Goal: Task Accomplishment & Management: Use online tool/utility

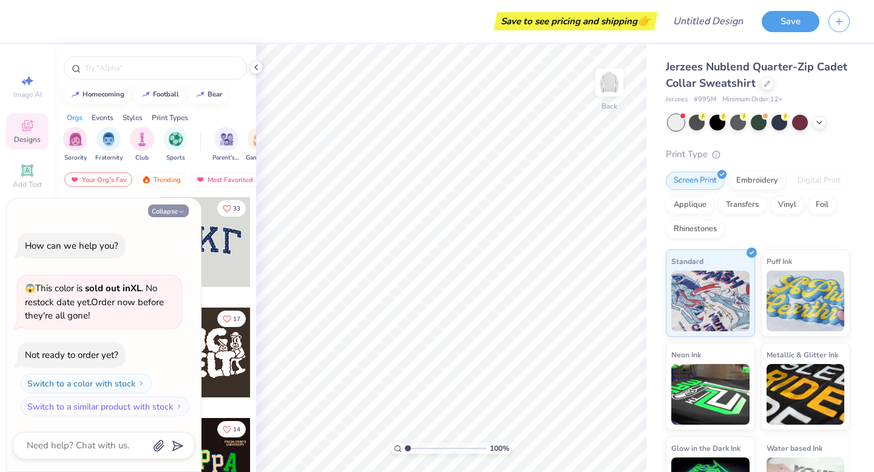
click at [183, 210] on icon "button" at bounding box center [181, 211] width 7 height 7
type textarea "x"
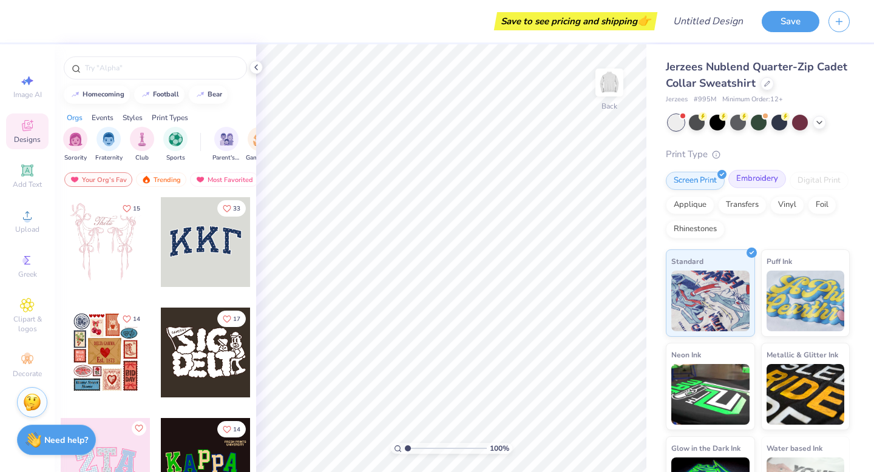
click at [760, 181] on div "Embroidery" at bounding box center [757, 179] width 58 height 18
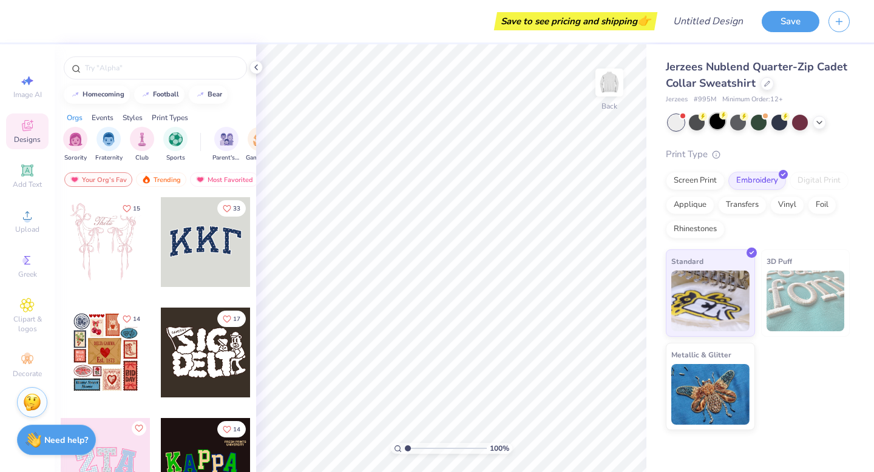
click at [722, 123] on div at bounding box center [717, 121] width 16 height 16
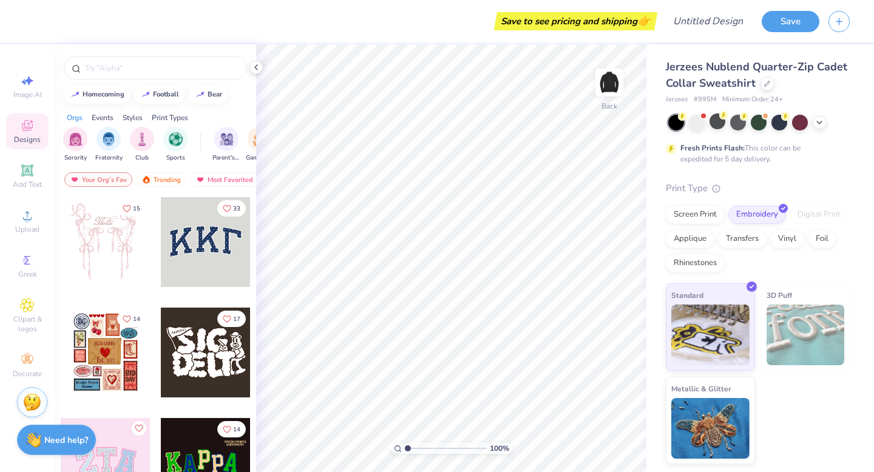
click at [32, 133] on div "Designs" at bounding box center [27, 131] width 42 height 36
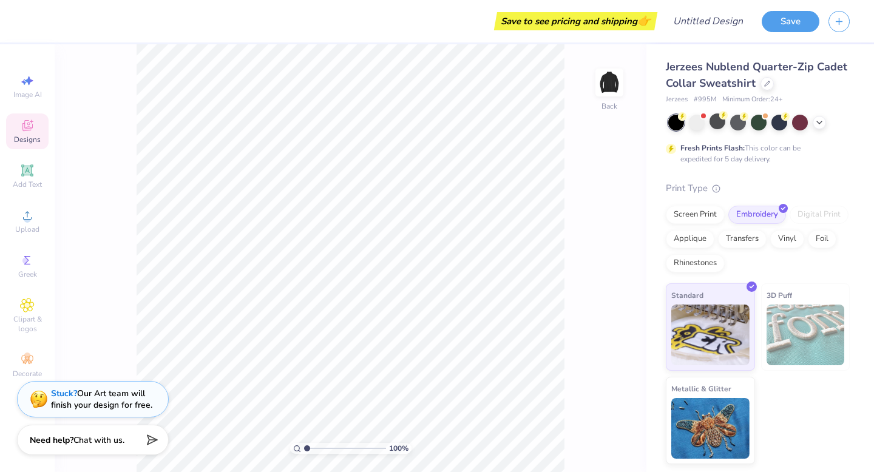
click at [28, 145] on div "Designs" at bounding box center [27, 131] width 42 height 36
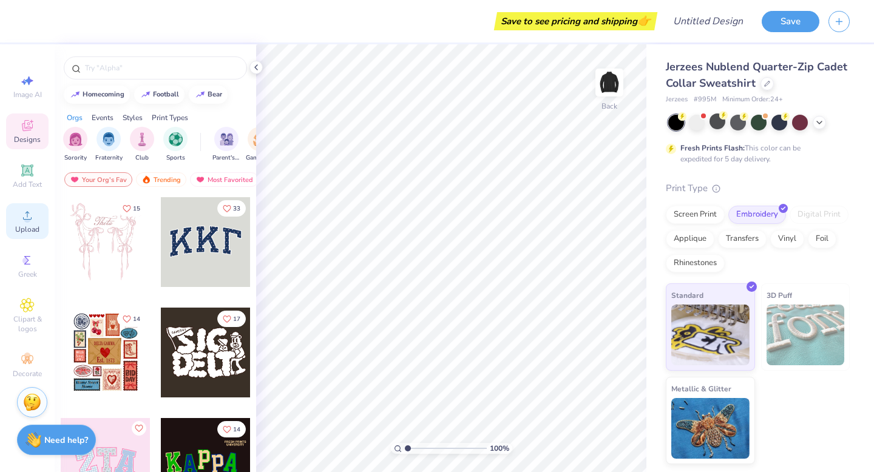
click at [27, 232] on span "Upload" at bounding box center [27, 229] width 24 height 10
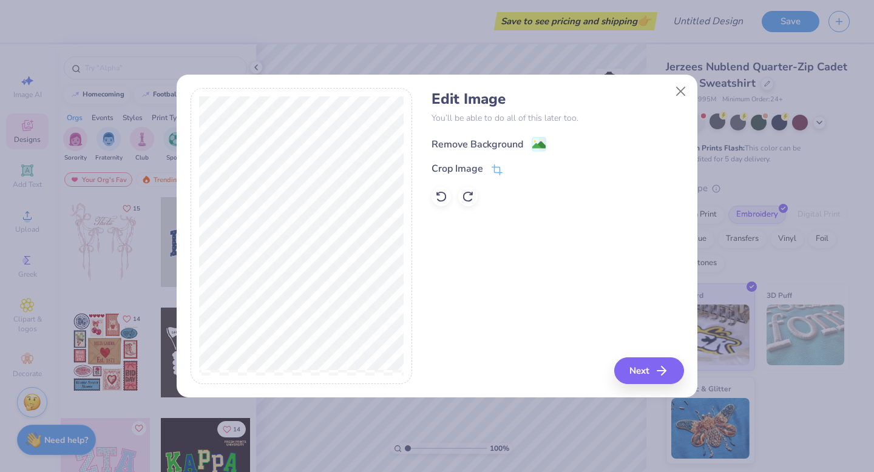
click at [511, 146] on div "Remove Background" at bounding box center [477, 144] width 92 height 15
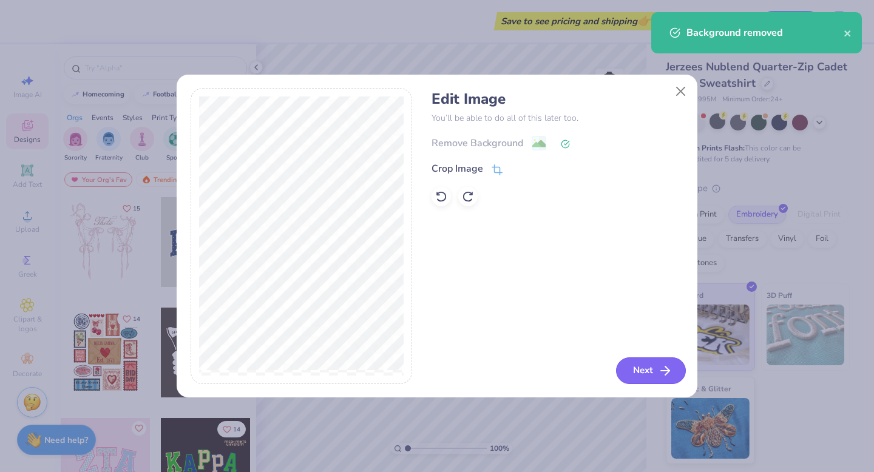
click at [635, 367] on button "Next" at bounding box center [651, 370] width 70 height 27
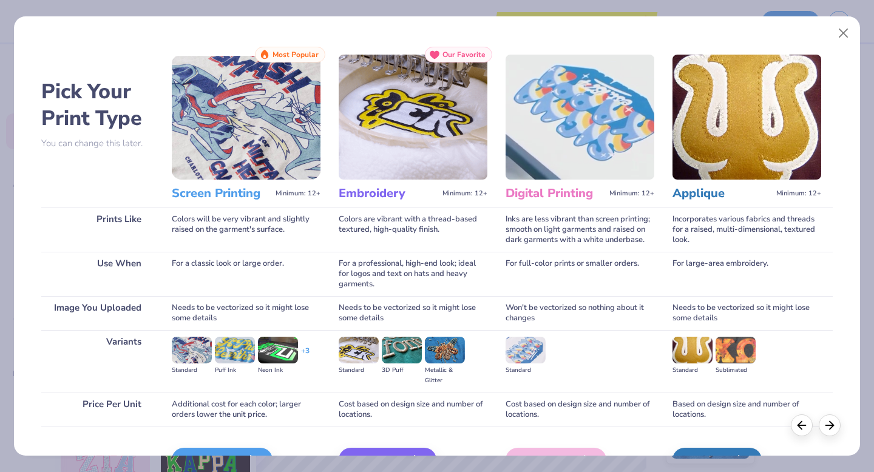
scroll to position [72, 0]
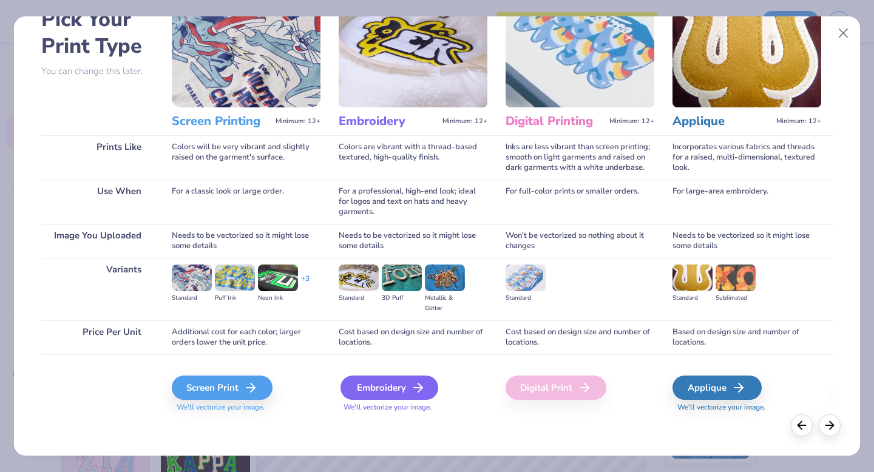
click at [388, 394] on div "Embroidery" at bounding box center [389, 388] width 98 height 24
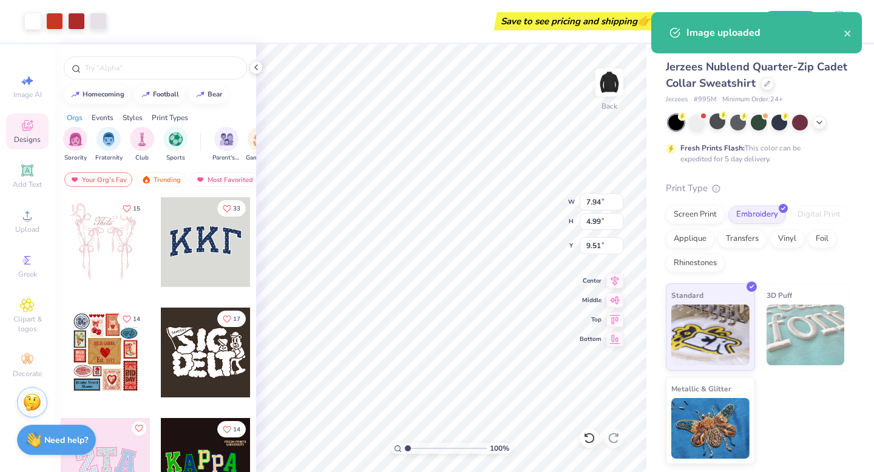
click at [516, 178] on body "Art colors Save to see pricing and shipping 👉 Design Title Save Image AI Design…" at bounding box center [437, 236] width 874 height 472
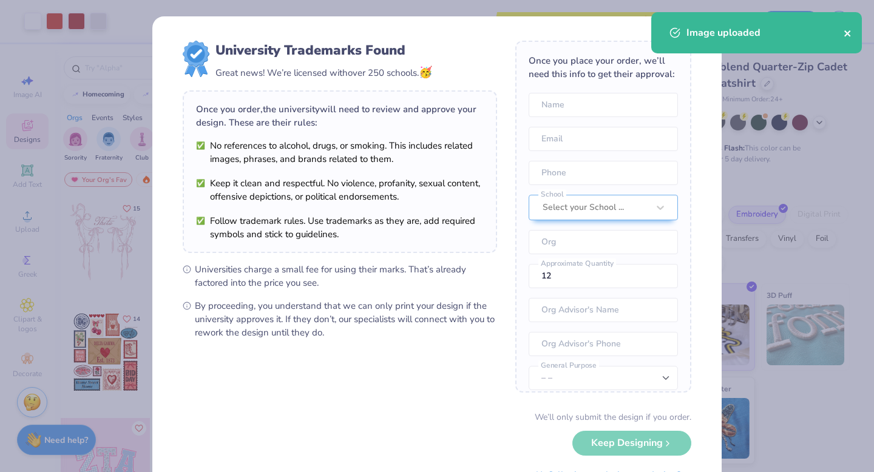
click at [845, 30] on icon "close" at bounding box center [847, 34] width 8 height 10
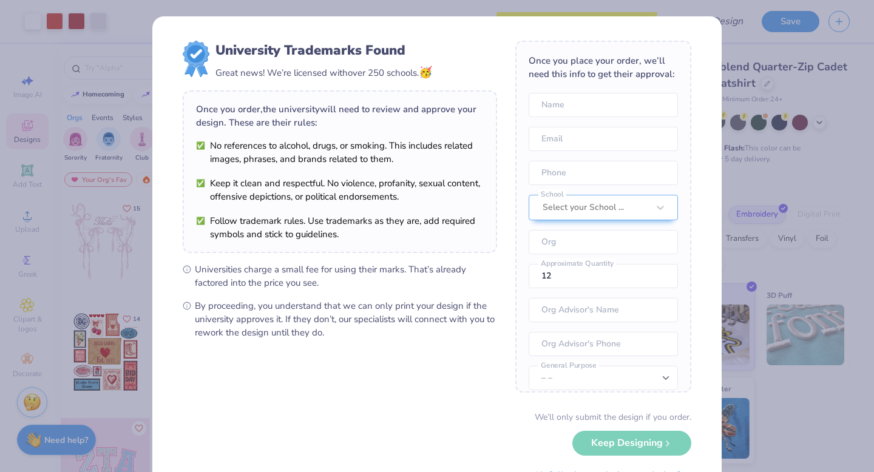
scroll to position [45, 0]
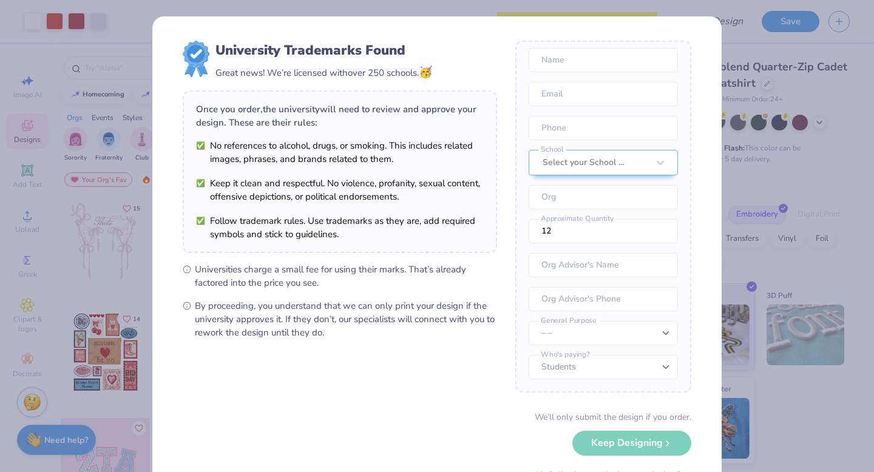
click at [622, 447] on div "We’ll only submit the design if you order. Keep Designing No Collegiate marks i…" at bounding box center [437, 449] width 508 height 76
click at [622, 446] on div "We’ll only submit the design if you order. Keep Designing No Collegiate marks i…" at bounding box center [437, 449] width 508 height 76
click at [431, 409] on form "University Trademarks Found Great news! We’re licensed with over 250 schools. 🥳…" at bounding box center [437, 264] width 508 height 446
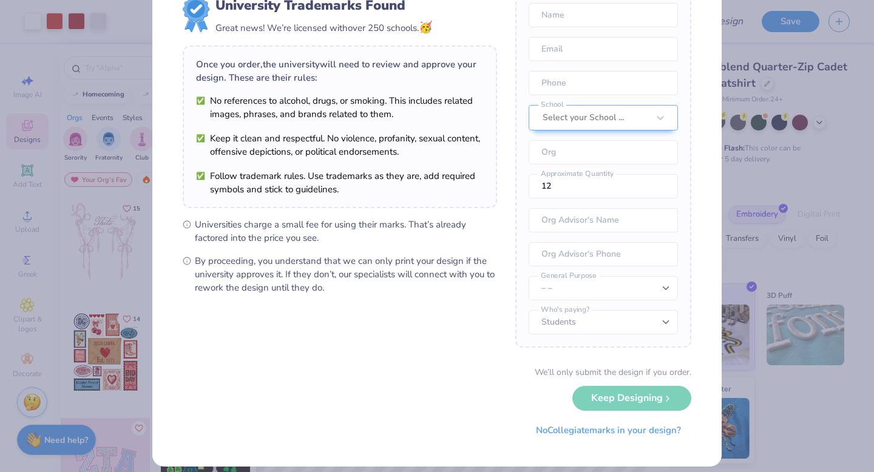
scroll to position [56, 0]
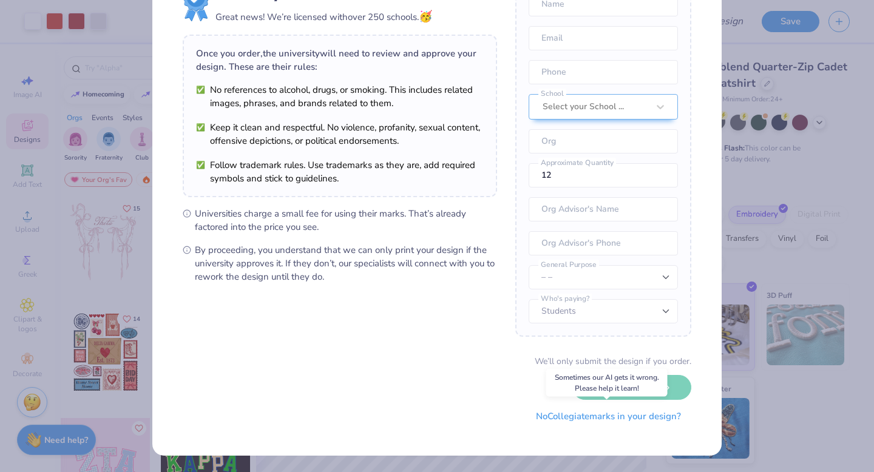
click at [594, 423] on button "No Collegiate marks in your design?" at bounding box center [608, 416] width 166 height 25
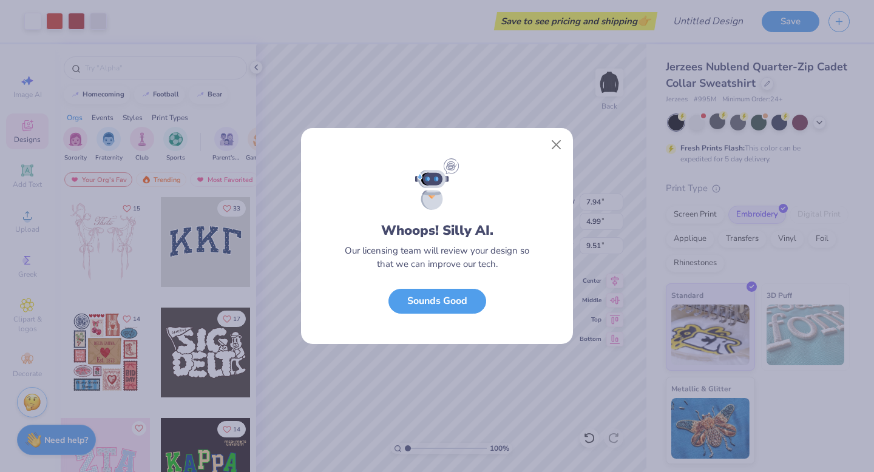
scroll to position [0, 0]
click at [555, 138] on button "Close" at bounding box center [556, 144] width 23 height 23
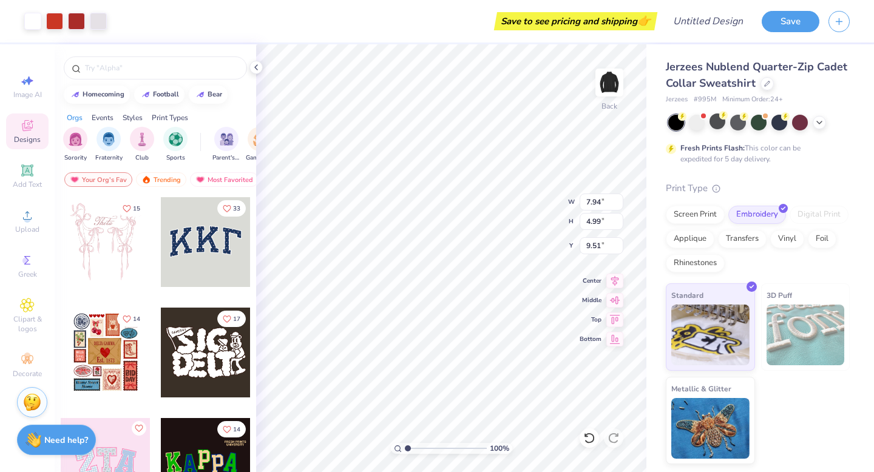
type input "2.15"
type input "5.03"
type input "3.16"
type input "3.98"
type input "6.41"
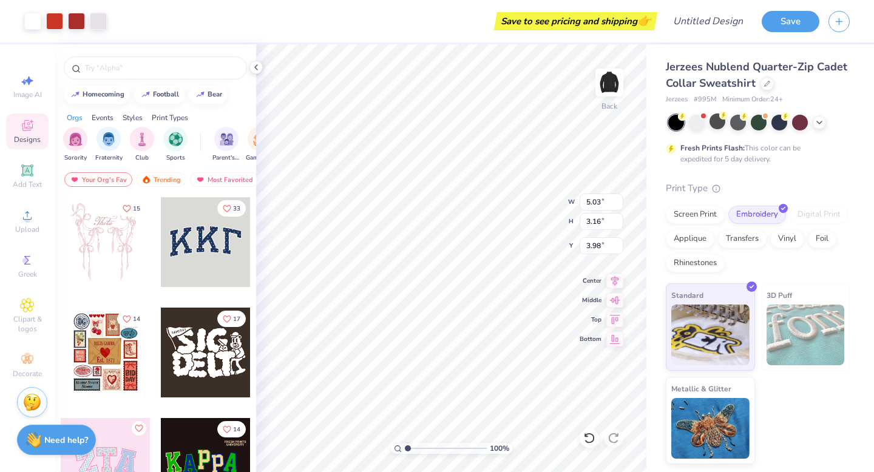
type input "4.03"
type input "3.36"
type input "6.99"
type input "4.39"
type input "3.00"
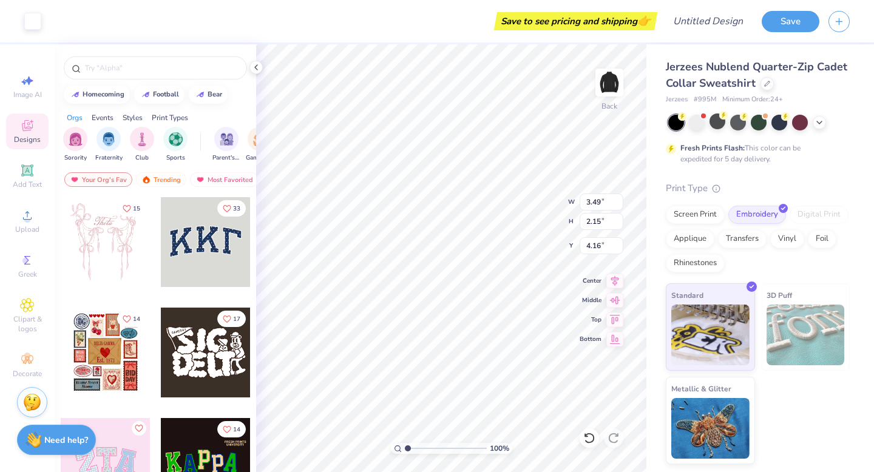
type input "4.01"
click at [588, 440] on icon at bounding box center [589, 438] width 12 height 12
type input "3.97"
type input "3.93"
type input "3.32"
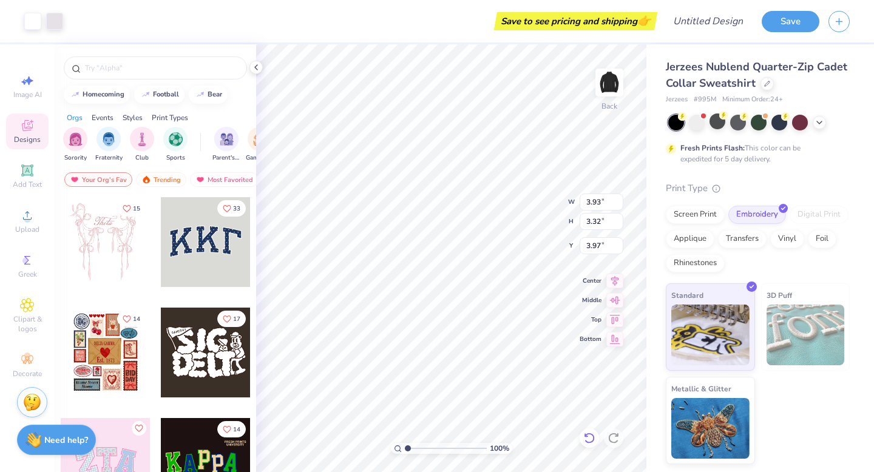
click at [583, 442] on icon at bounding box center [589, 438] width 12 height 12
type input "3.49"
type input "2.94"
click at [591, 434] on icon at bounding box center [589, 438] width 12 height 12
type input "3.00"
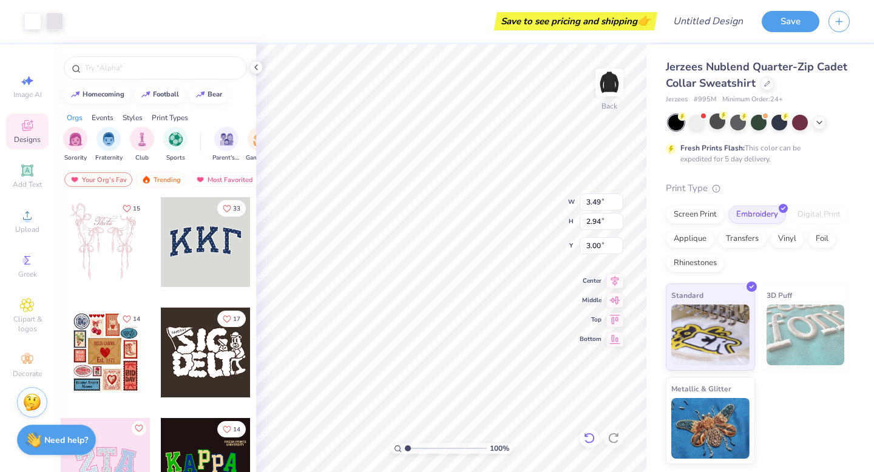
type input "4.45"
type input "3.76"
type input "3.56"
type input "3.52"
type input "2.97"
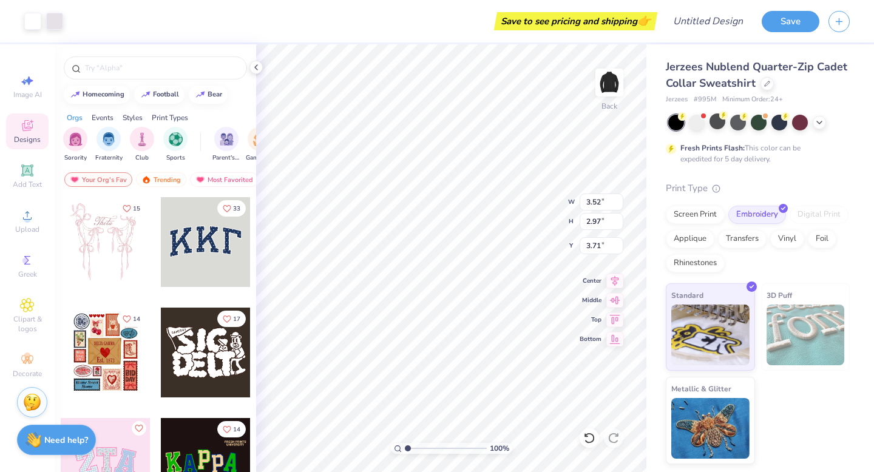
type input "3.71"
type input "2.68"
type input "3.65"
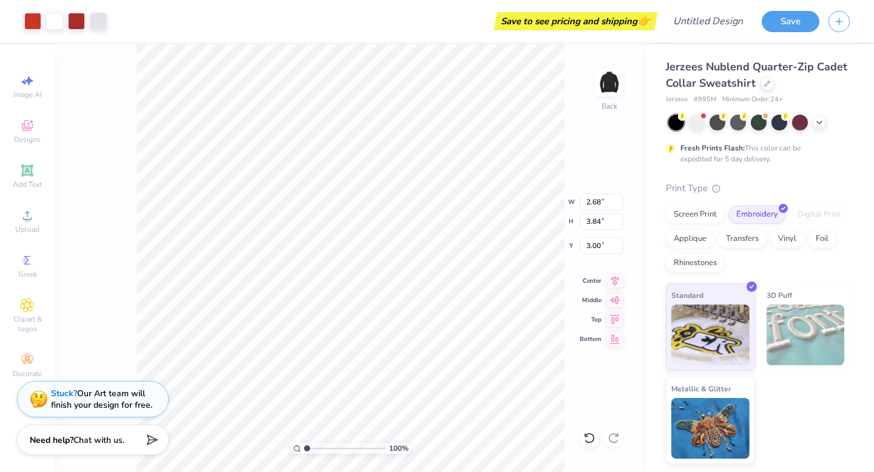
type input "2.26"
type input "3.24"
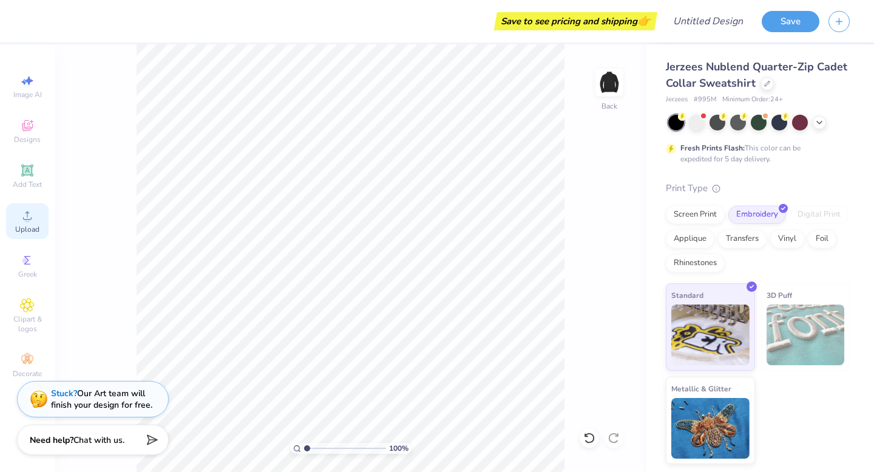
click at [27, 215] on icon at bounding box center [27, 215] width 8 height 8
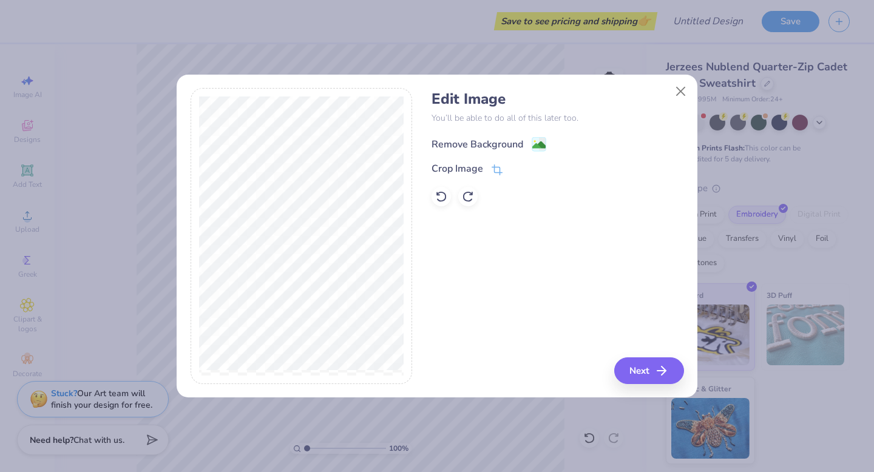
click at [538, 148] on image at bounding box center [538, 144] width 13 height 13
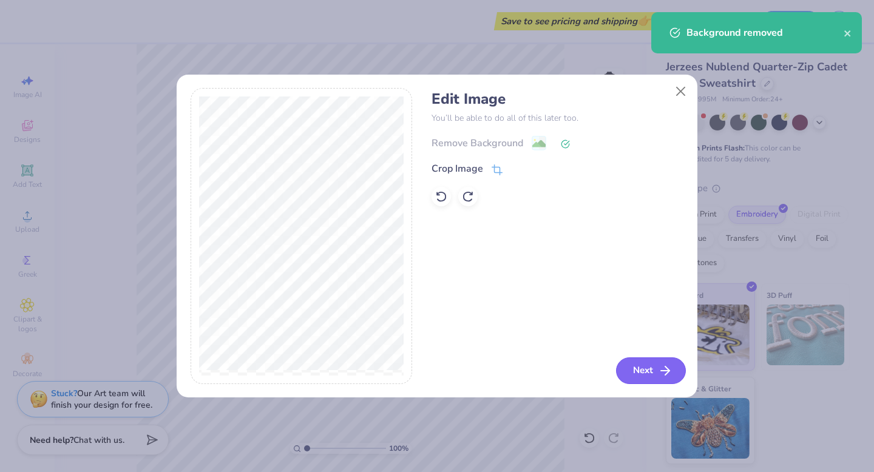
click at [655, 378] on button "Next" at bounding box center [651, 370] width 70 height 27
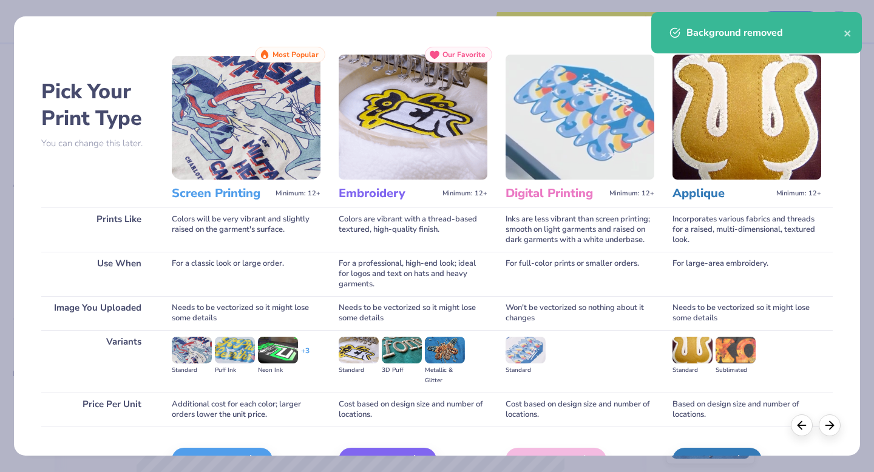
scroll to position [72, 0]
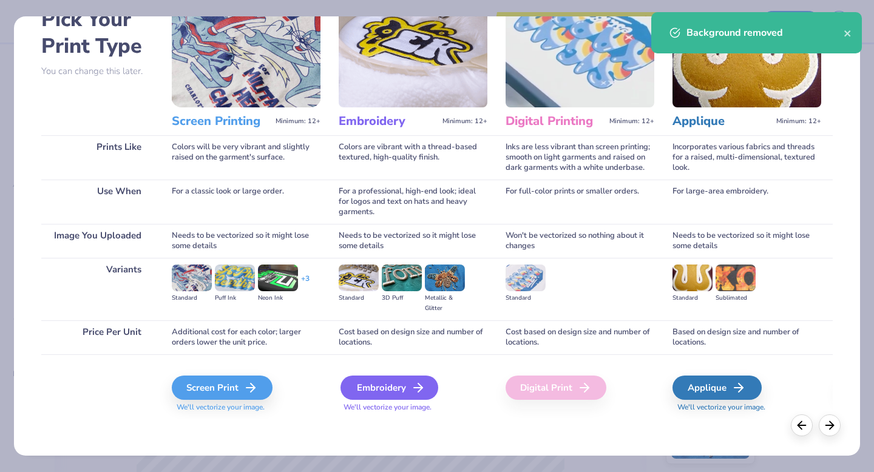
click at [393, 394] on div "Embroidery" at bounding box center [389, 388] width 98 height 24
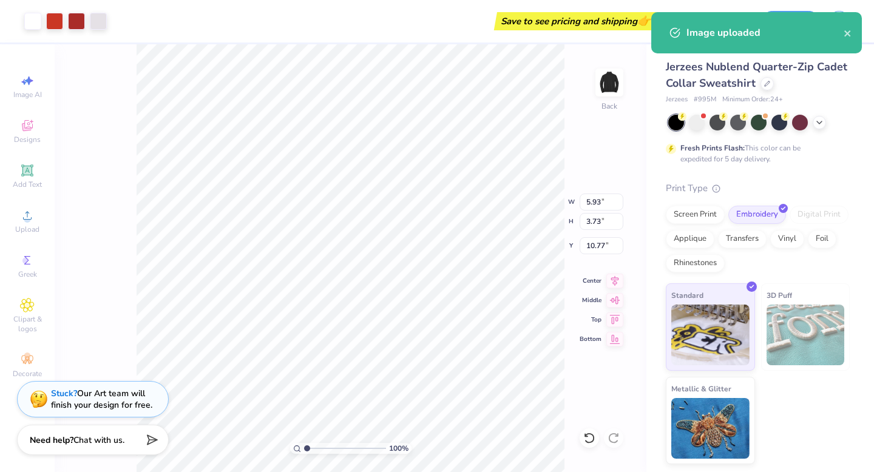
type input "5.93"
type input "3.73"
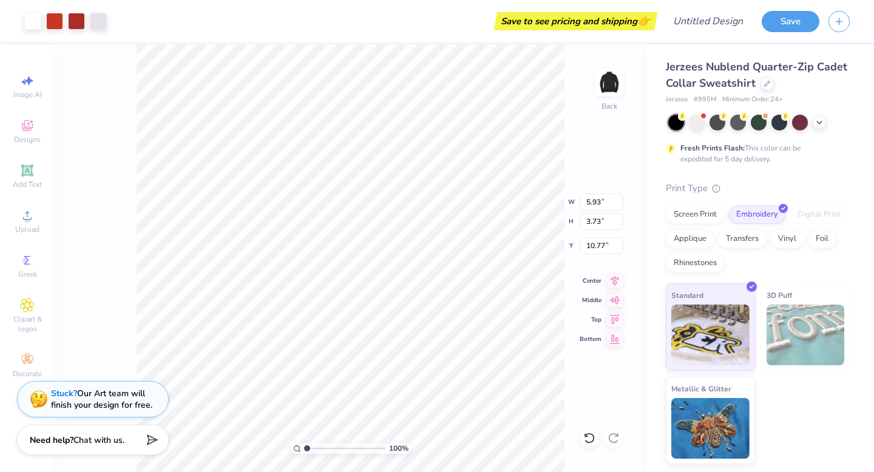
type input "2.53"
type input "3.00"
type input "2.72"
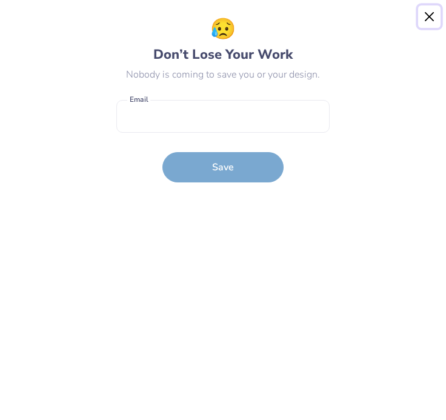
click at [429, 5] on button "Close" at bounding box center [430, 16] width 23 height 23
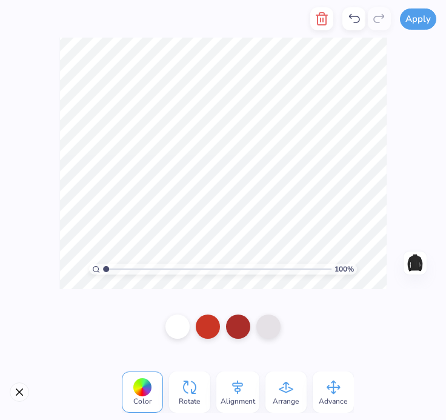
click at [426, 129] on div "100 % Need help? Chat with us. Back" at bounding box center [223, 164] width 446 height 252
click at [390, 115] on div "100 % Need help? Chat with us. Back" at bounding box center [223, 164] width 446 height 252
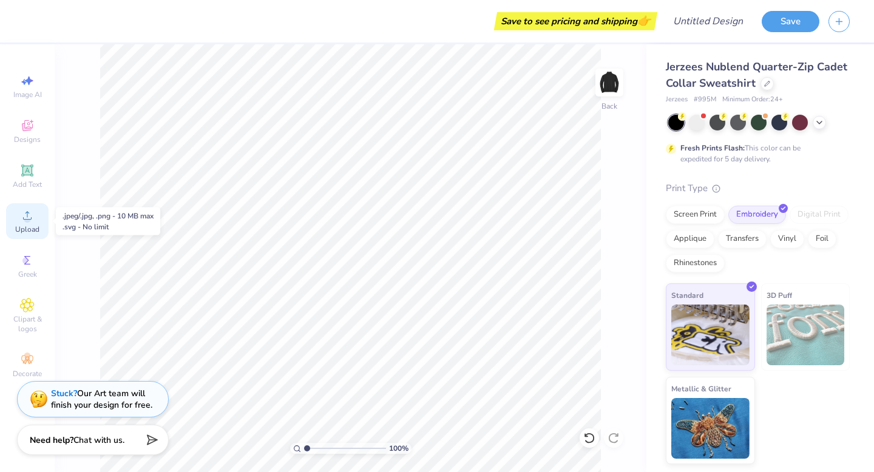
click at [27, 228] on span "Upload" at bounding box center [27, 229] width 24 height 10
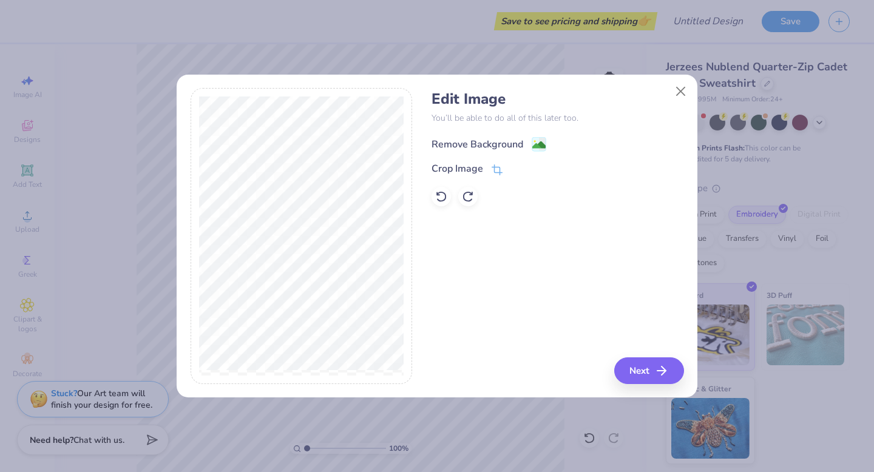
click at [530, 143] on div "Remove Background" at bounding box center [488, 143] width 115 height 15
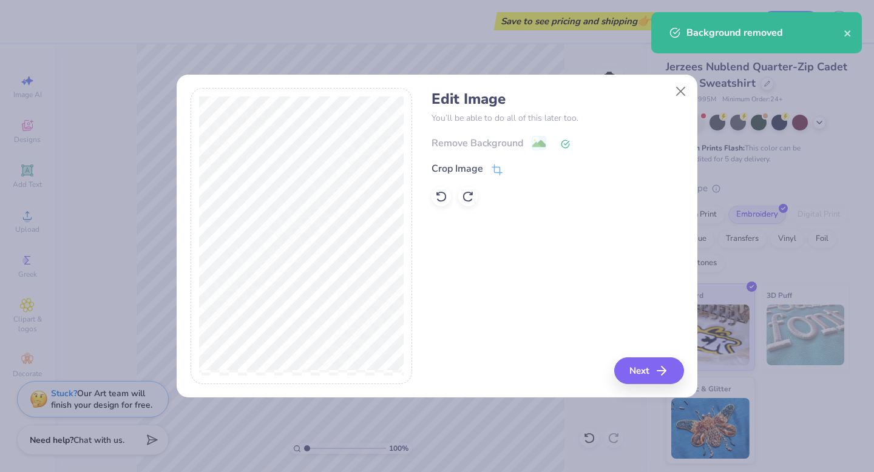
click at [652, 386] on div "Edit Image You’ll be able to do all of this later too. Remove Background Crop I…" at bounding box center [437, 242] width 520 height 309
click at [636, 372] on button "Next" at bounding box center [651, 370] width 70 height 27
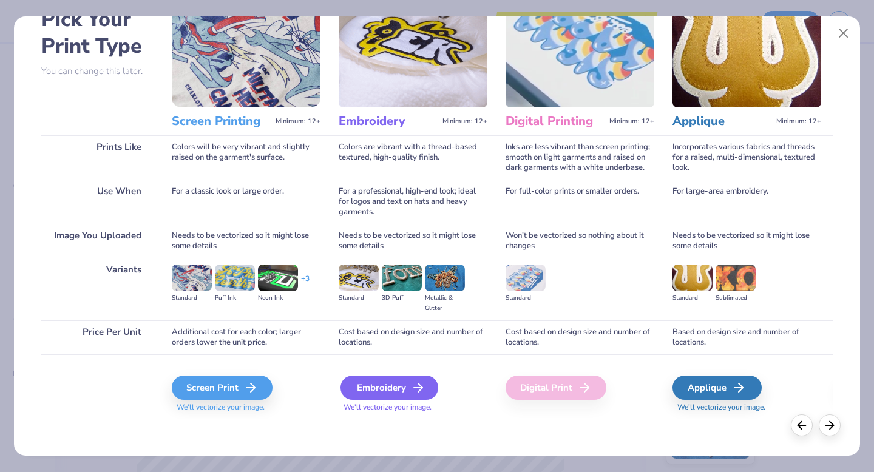
click at [389, 380] on div "Embroidery" at bounding box center [389, 388] width 98 height 24
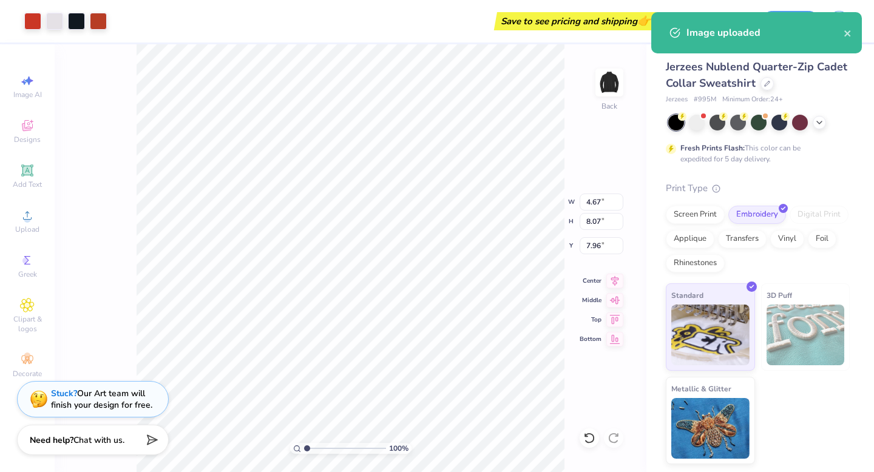
type input "1.39"
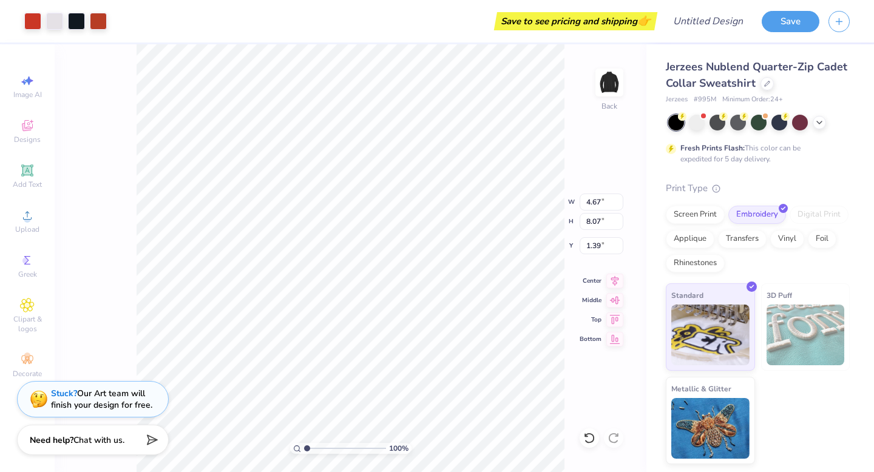
type input "2.50"
type input "4.33"
type input "1.93"
type input "2.53"
type input "3.00"
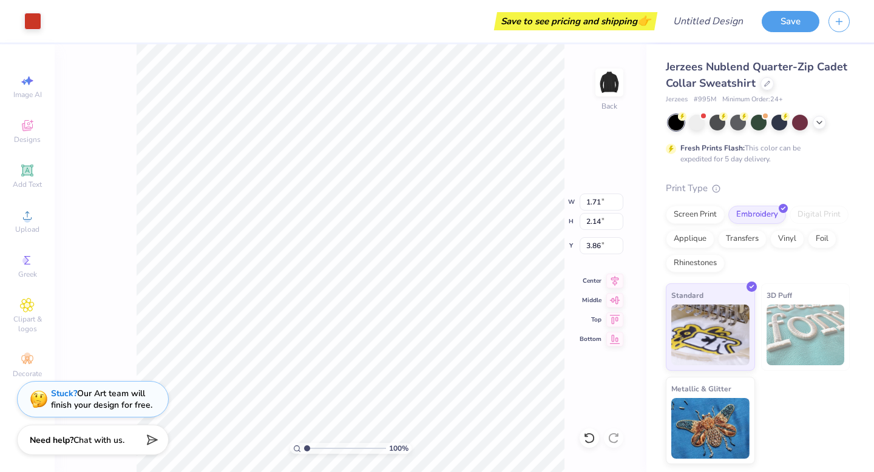
type input "3.98"
click at [595, 439] on icon at bounding box center [589, 438] width 12 height 12
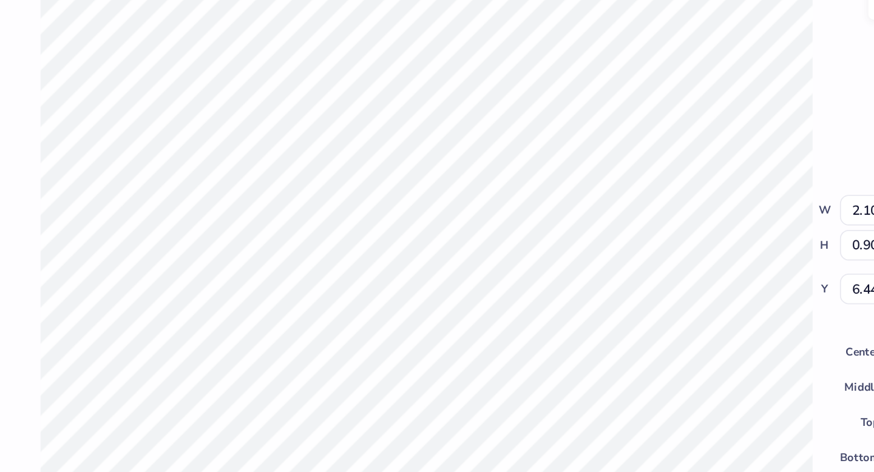
type input "3.58"
type input "4.59"
type input "1.96"
type input "3.40"
type input "3.04"
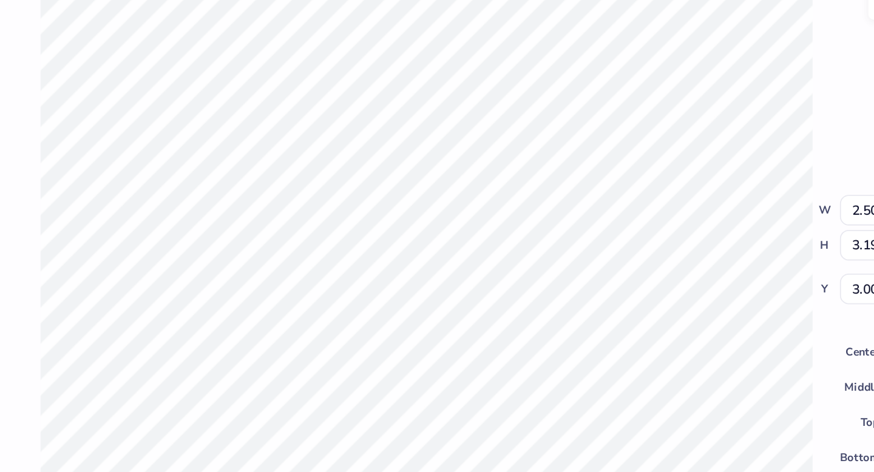
type input "3.87"
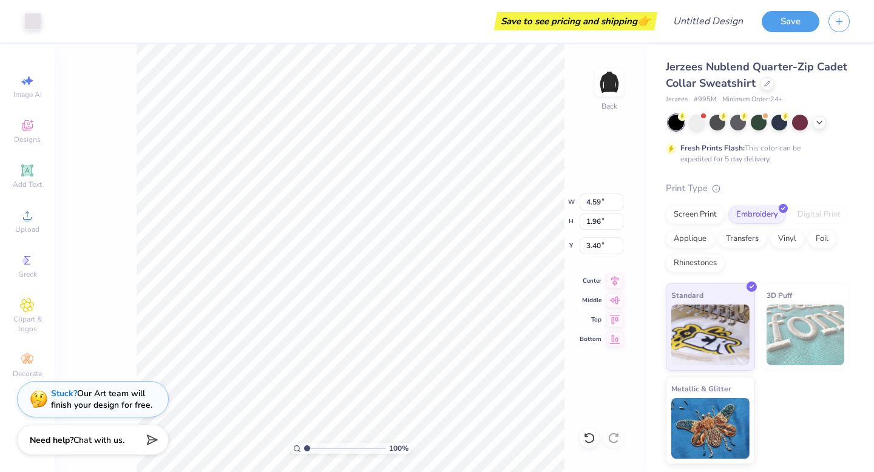
type input "3.52"
type input "4.33"
type input "1.85"
type input "3.00"
type input "2.83"
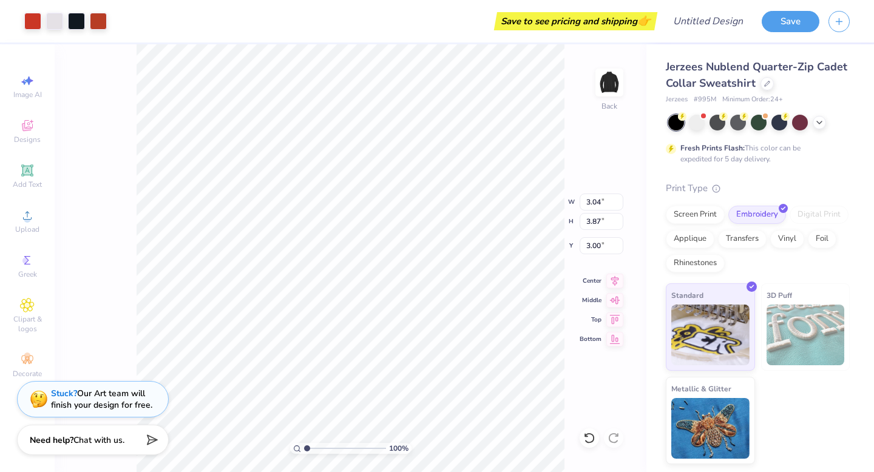
type input "3.60"
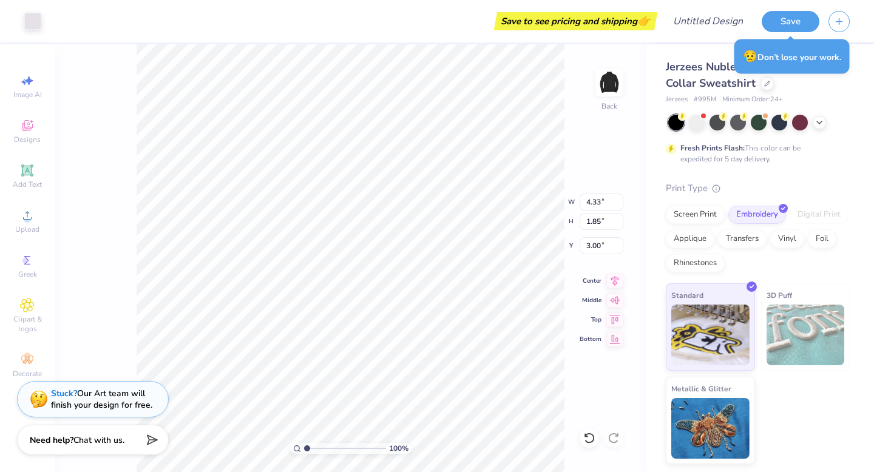
type input "3.81"
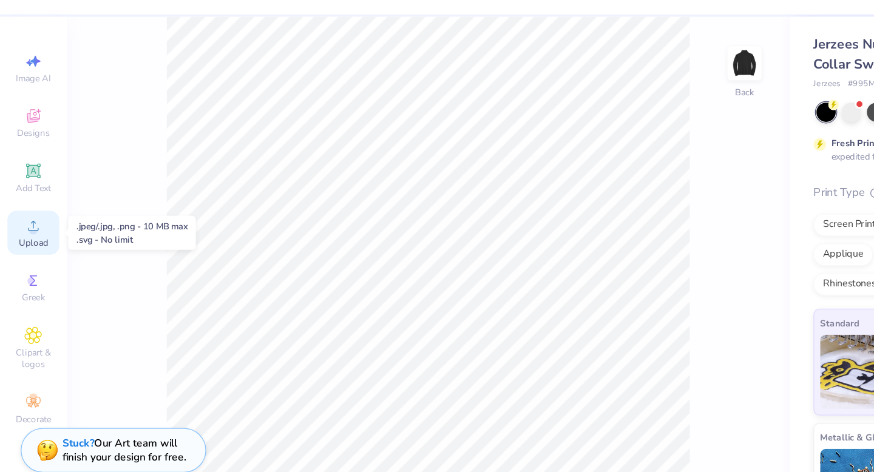
click at [31, 232] on span "Upload" at bounding box center [27, 229] width 24 height 10
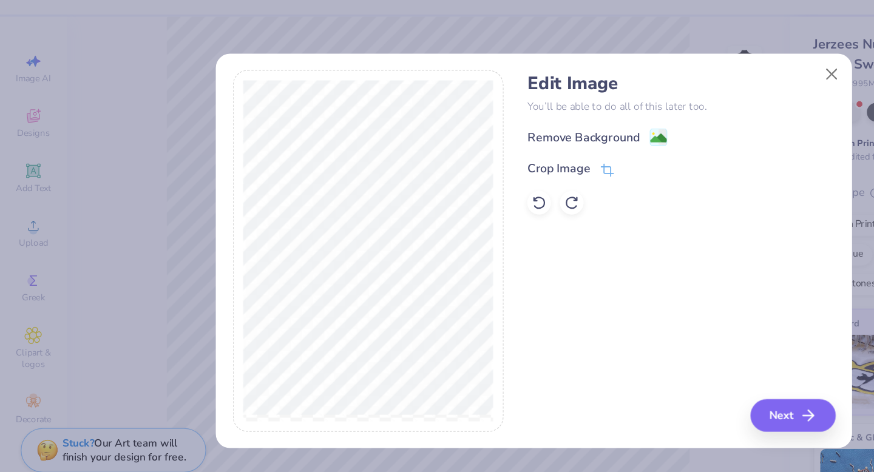
click at [541, 147] on image at bounding box center [538, 143] width 13 height 13
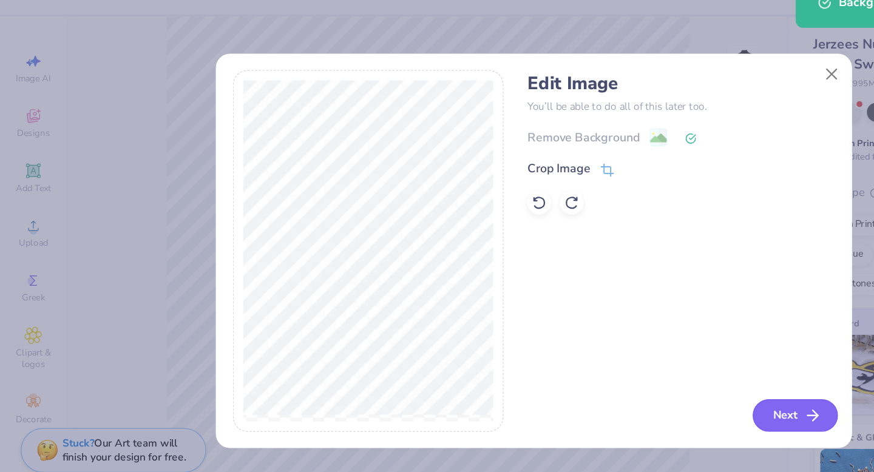
click at [670, 376] on icon "button" at bounding box center [665, 370] width 15 height 15
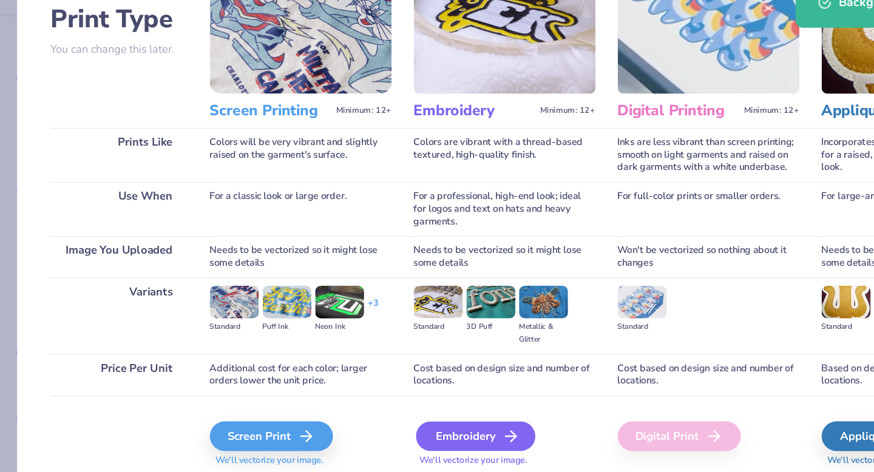
click at [361, 391] on div "Embroidery" at bounding box center [389, 388] width 98 height 24
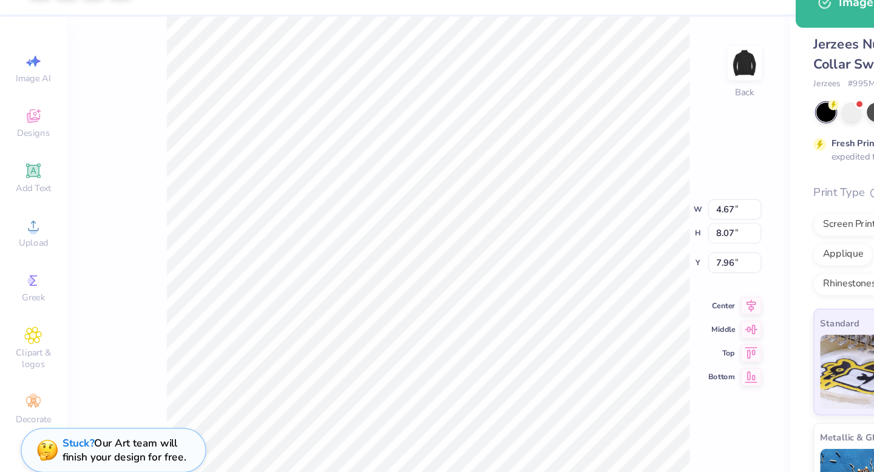
type input "2.12"
type input "3.66"
type input "3.00"
type input "2.42"
type input "4.18"
